Goal: Navigation & Orientation: Find specific page/section

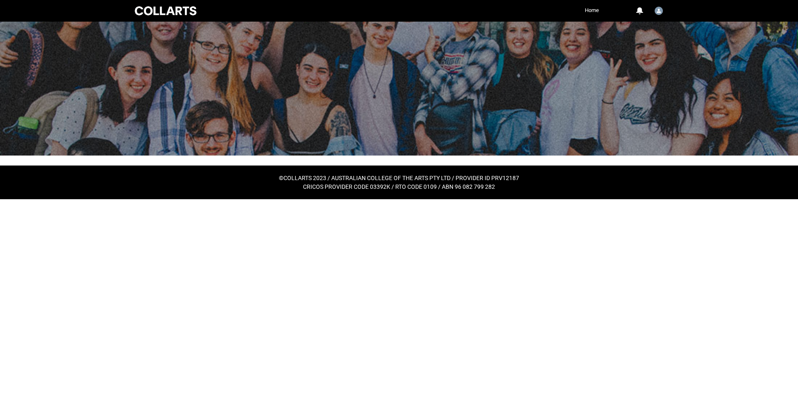
click at [134, 199] on html "Loading × Sorry to interrupt CSS Error Refresh Skip to Main Content Collarts Ed…" at bounding box center [399, 99] width 798 height 199
click at [658, 12] on img "User Profile Nena.Alvaerez" at bounding box center [659, 11] width 8 height 8
click at [646, 30] on link "Profile" at bounding box center [645, 31] width 39 height 14
